Goal: Transaction & Acquisition: Purchase product/service

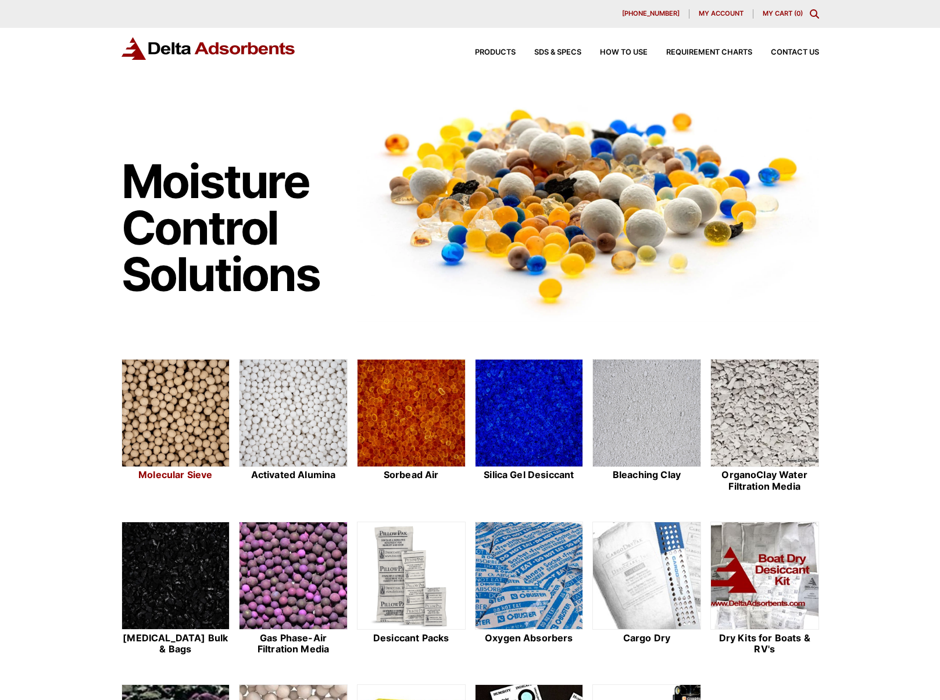
click at [189, 408] on img at bounding box center [175, 414] width 107 height 108
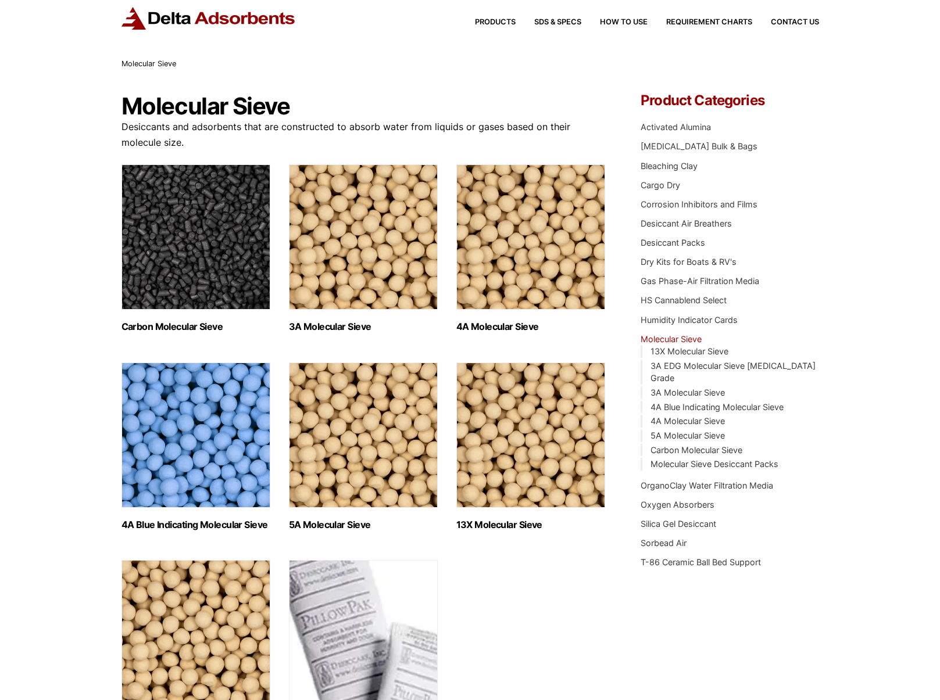
scroll to position [232, 0]
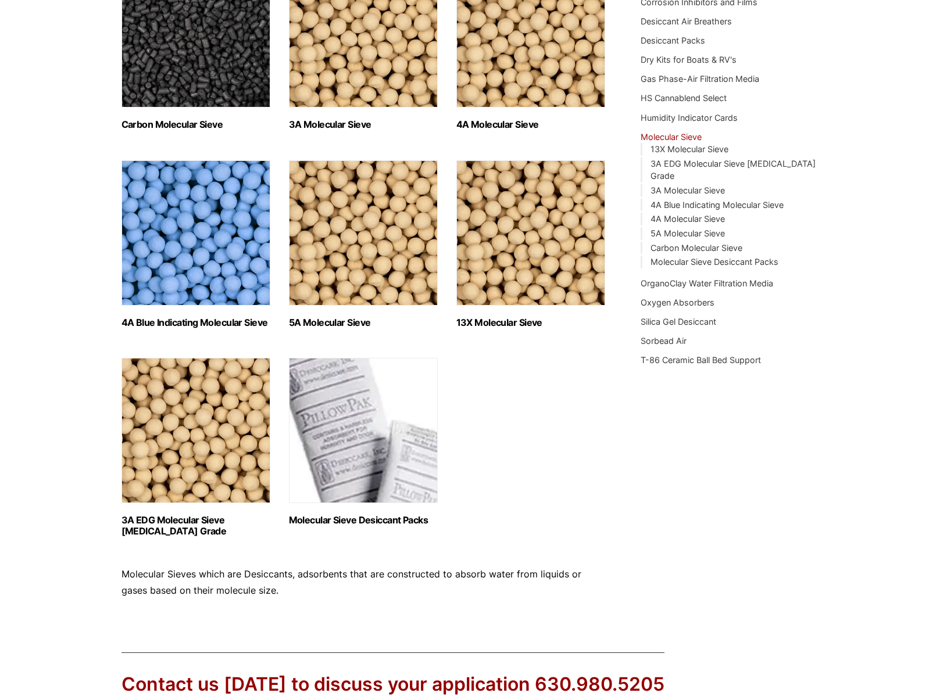
click at [368, 469] on img "Visit product category Molecular Sieve Desiccant Packs" at bounding box center [363, 430] width 149 height 145
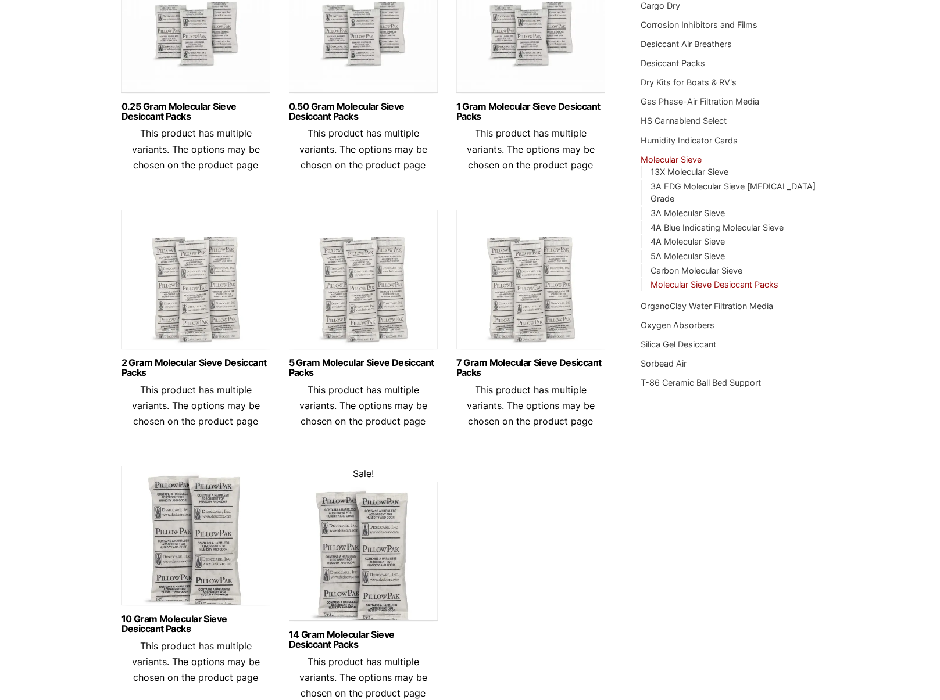
scroll to position [232, 0]
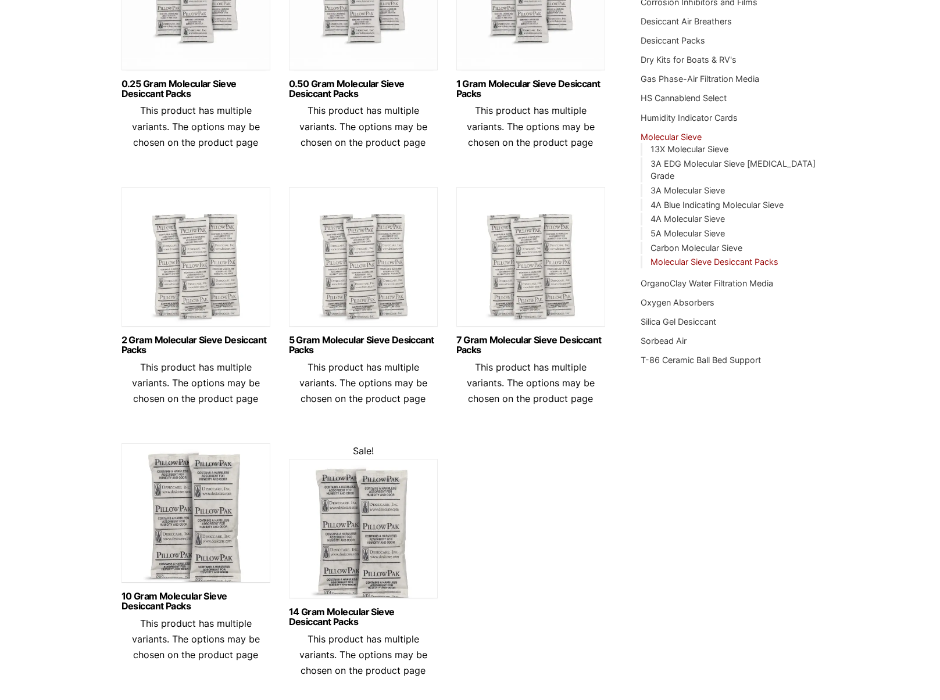
click at [198, 522] on img at bounding box center [195, 515] width 149 height 145
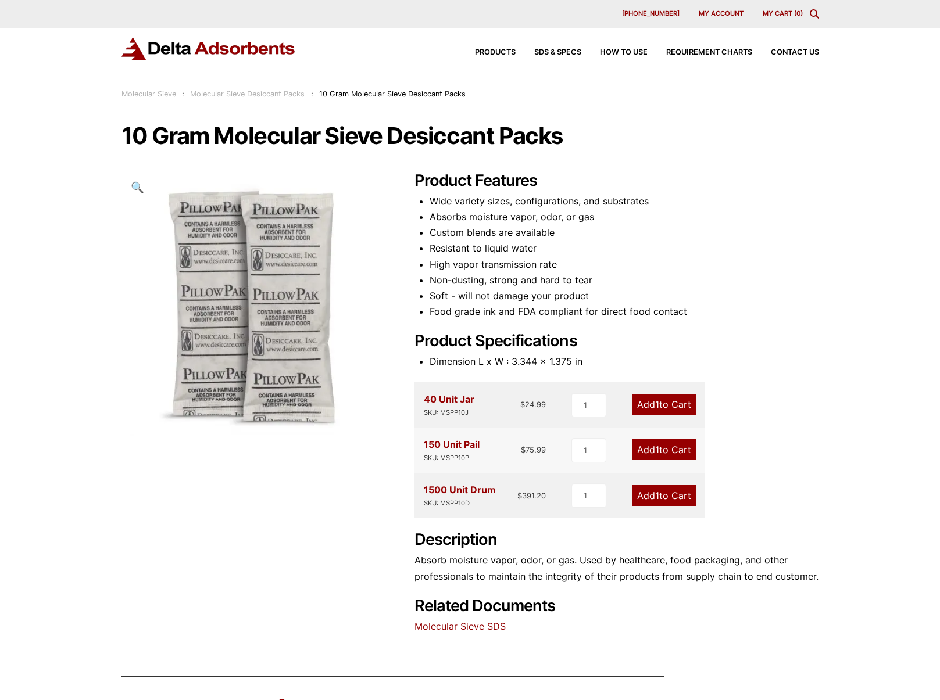
click at [668, 496] on link "Add 1 to Cart" at bounding box center [663, 495] width 63 height 21
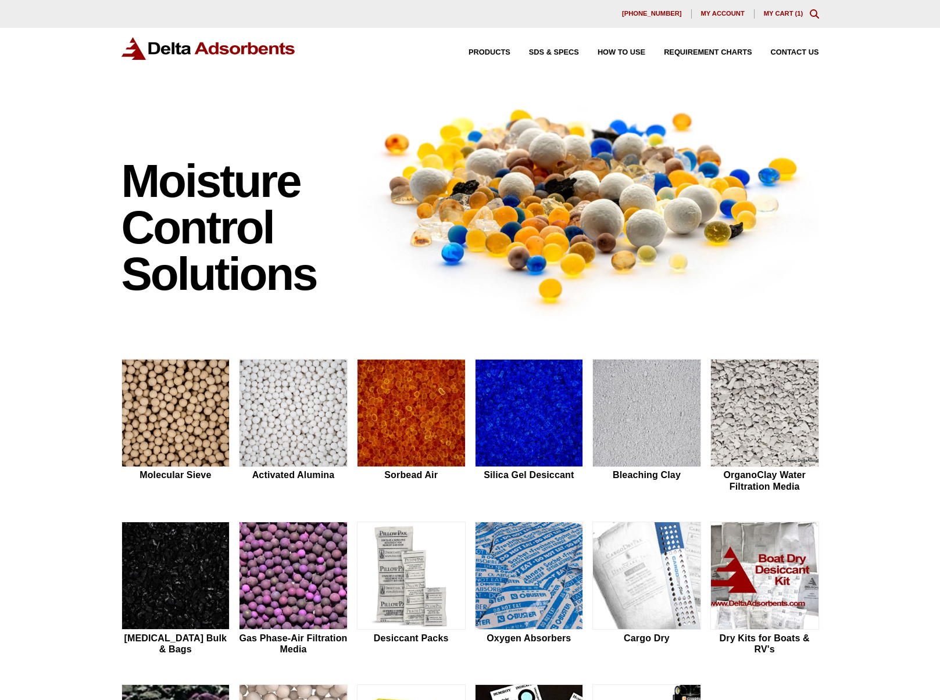
click at [793, 17] on div "630-980-5205 My account My Cart ( 1 )" at bounding box center [469, 13] width 697 height 9
click at [775, 13] on link "My Cart ( 1 )" at bounding box center [783, 13] width 40 height 7
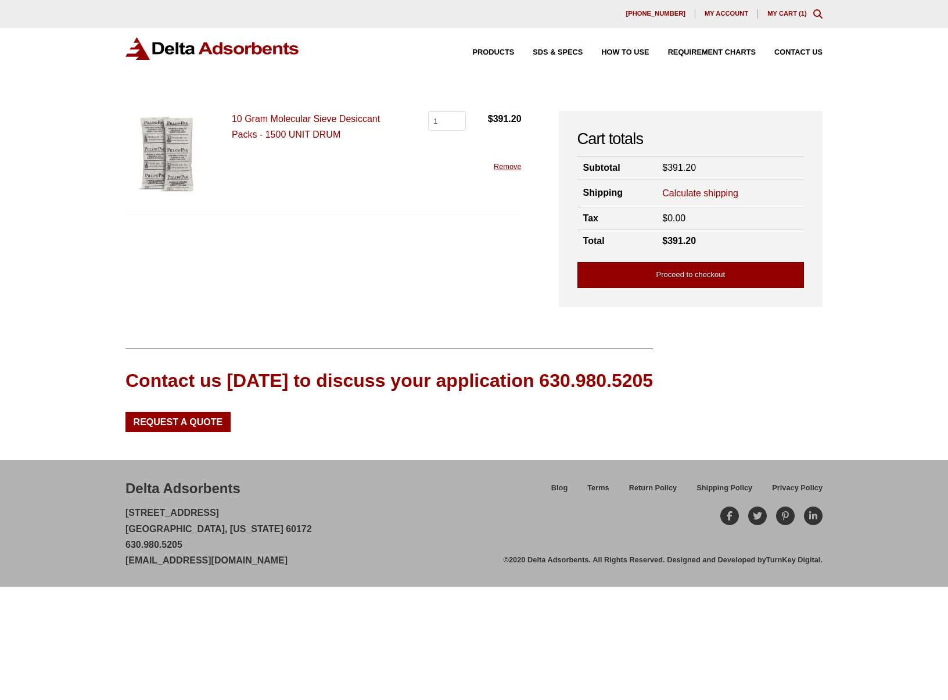
click at [649, 279] on link "Proceed to checkout" at bounding box center [691, 275] width 227 height 26
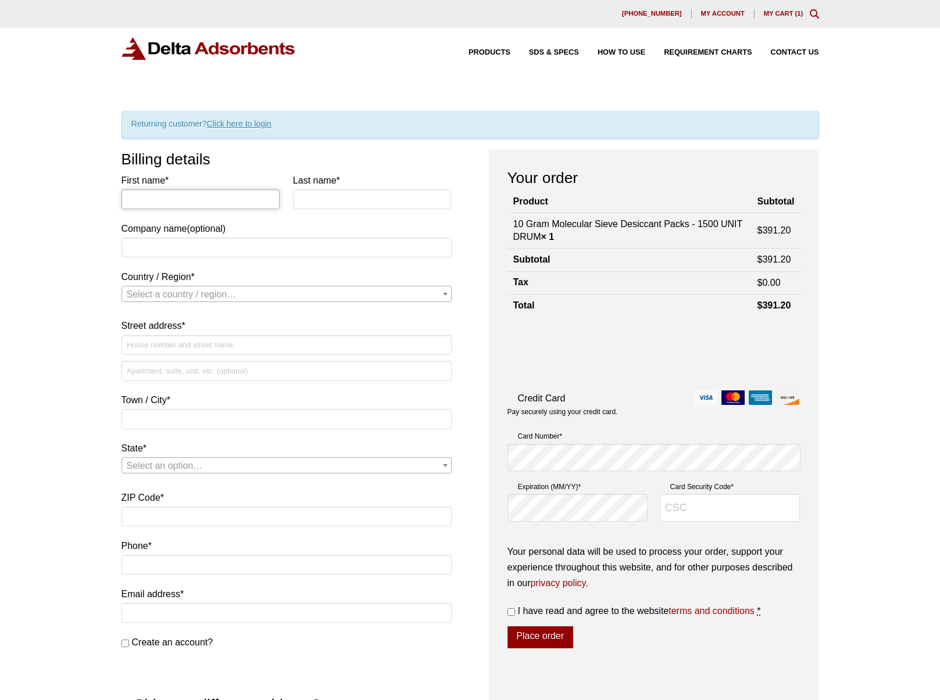
click at [226, 198] on input "First name *" at bounding box center [200, 199] width 159 height 20
type input "[PERSON_NAME]"
click at [367, 196] on input "Last name *" at bounding box center [372, 199] width 159 height 20
type input "Sherrard"
drag, startPoint x: 177, startPoint y: 252, endPoint x: 180, endPoint y: 258, distance: 7.3
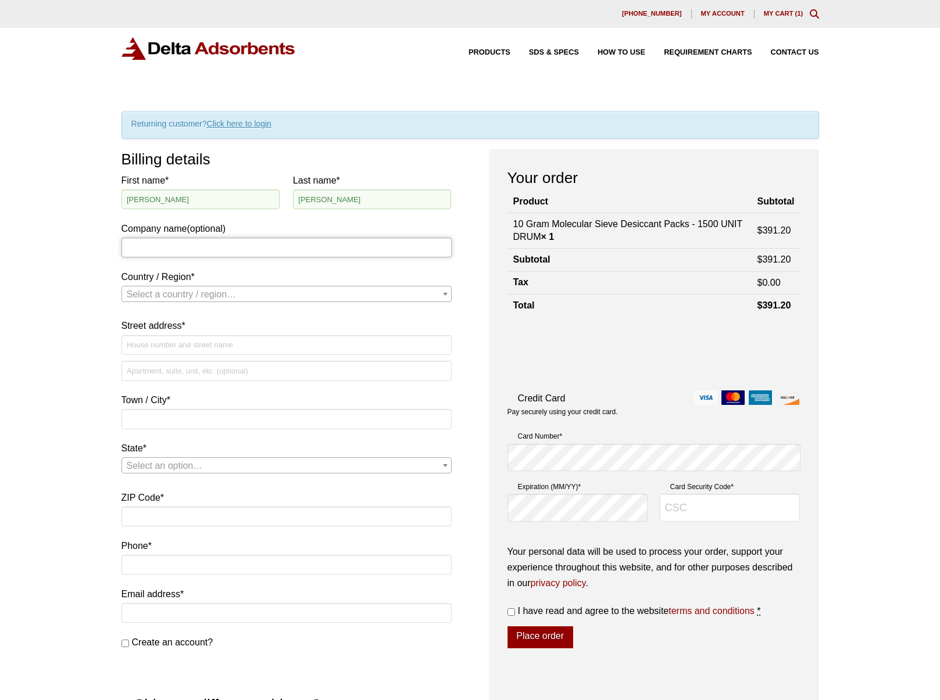
click at [177, 252] on input "Company name (optional)" at bounding box center [286, 248] width 330 height 20
type input "Seek Thermal"
click at [182, 297] on span "Select a country / region…" at bounding box center [182, 294] width 110 height 10
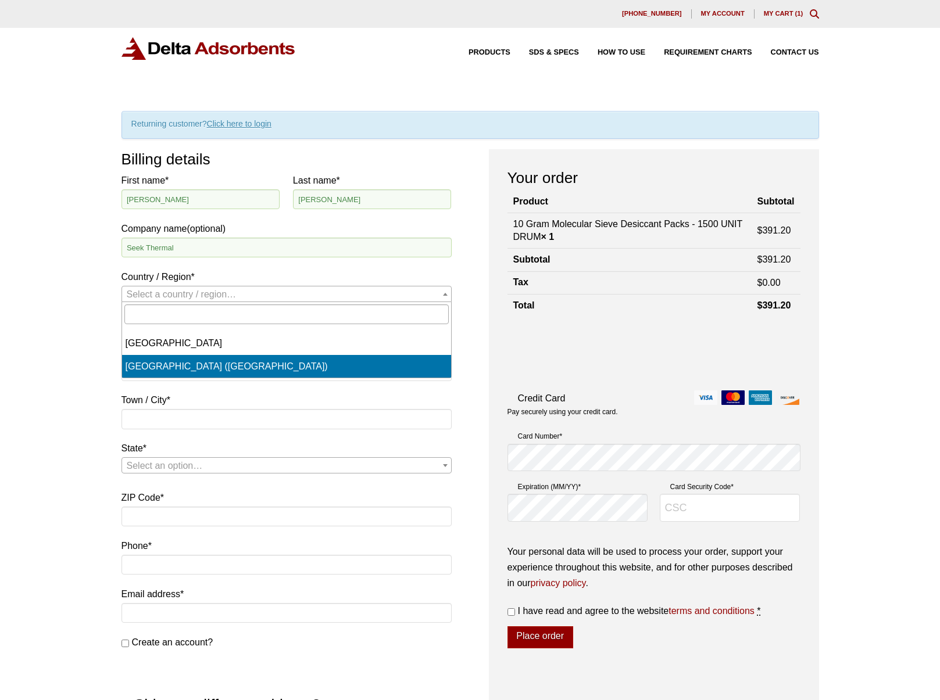
select select "US"
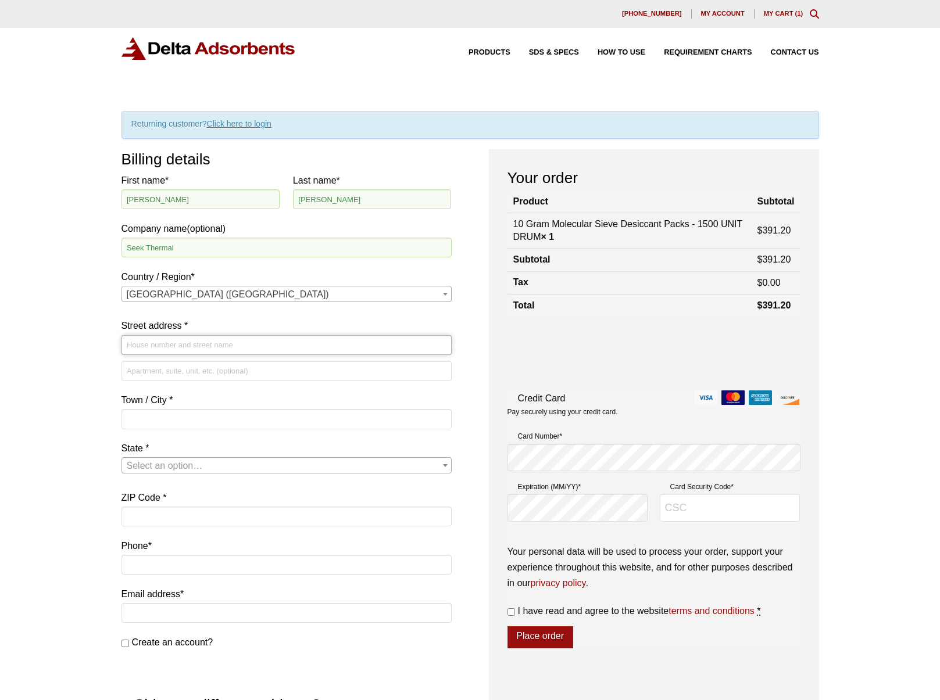
click at [176, 343] on input "Street address *" at bounding box center [286, 345] width 330 height 20
type input "[STREET_ADDRESS]"
type input "Santa Barbara"
select select "CA"
type input "93117"
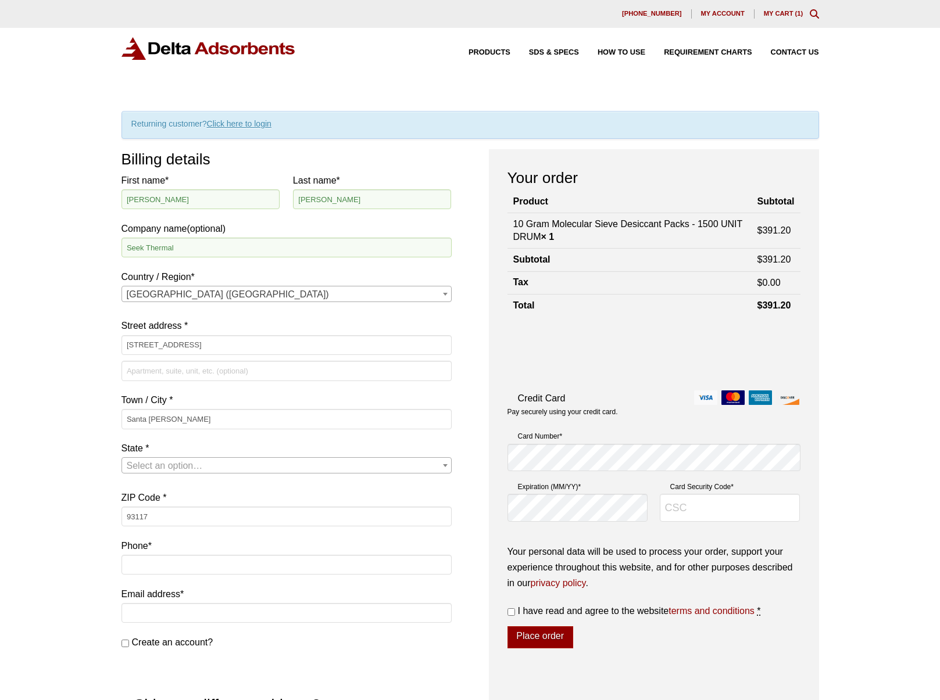
type input "5034766042"
type input "[EMAIL_ADDRESS][DOMAIN_NAME]"
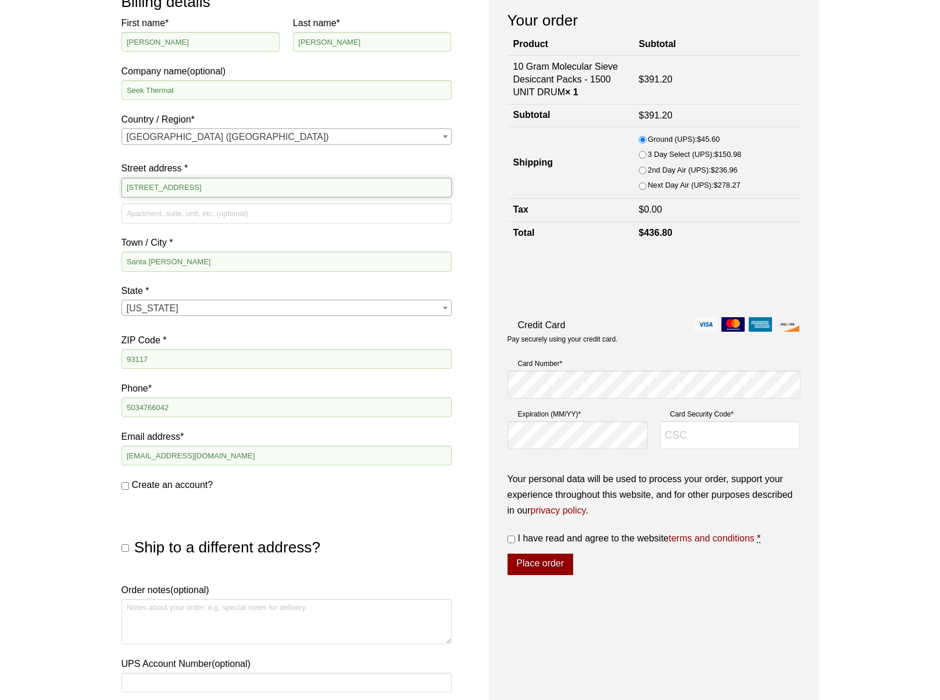
scroll to position [151, 0]
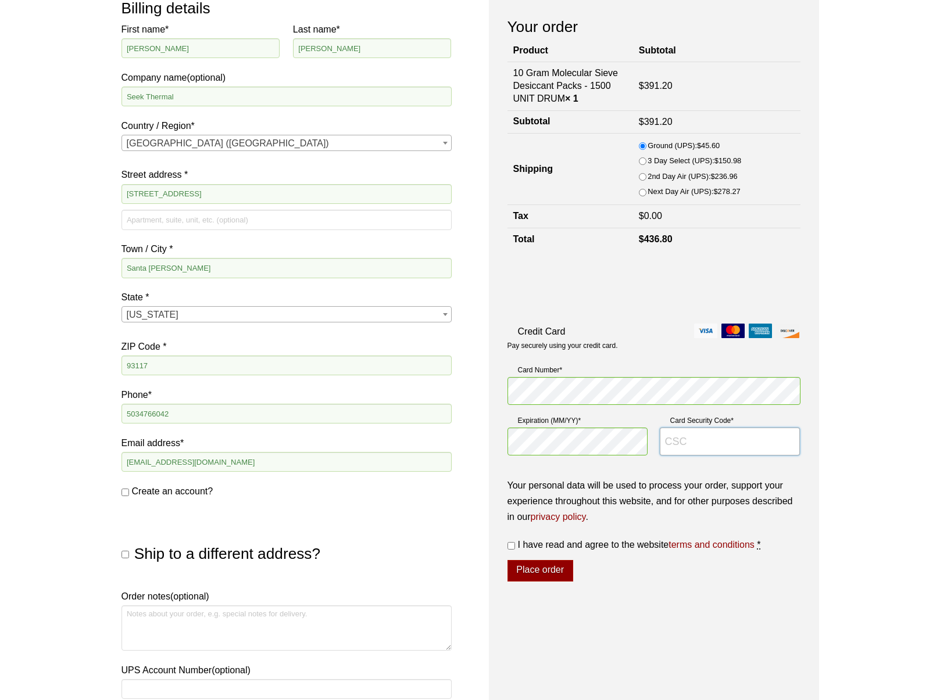
click at [716, 441] on input "Card Security Code *" at bounding box center [729, 442] width 141 height 28
type input "4716"
click at [513, 544] on input "I have read and agree to the website terms and conditions *" at bounding box center [511, 546] width 8 height 8
checkbox input "true"
click at [561, 579] on button "Place order" at bounding box center [540, 571] width 66 height 22
